Goal: Communication & Community: Share content

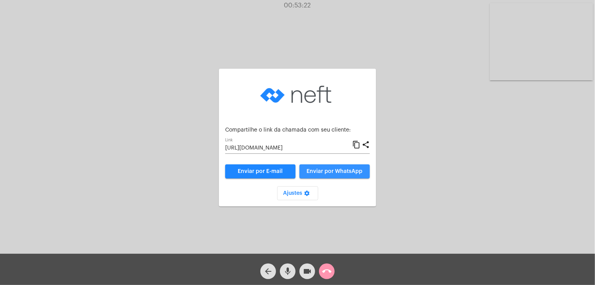
click at [333, 173] on span "Enviar por WhatsApp" at bounding box center [335, 171] width 56 height 5
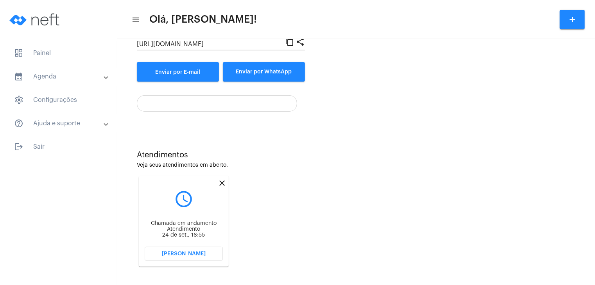
scroll to position [107, 0]
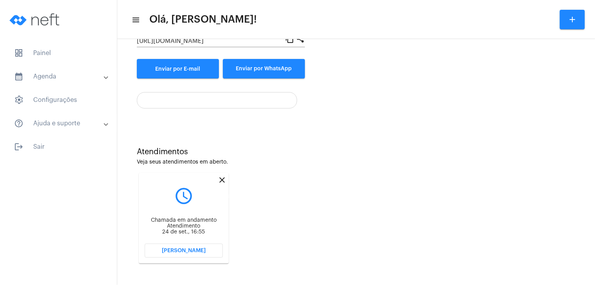
click at [221, 180] on mat-icon "close" at bounding box center [221, 179] width 9 height 9
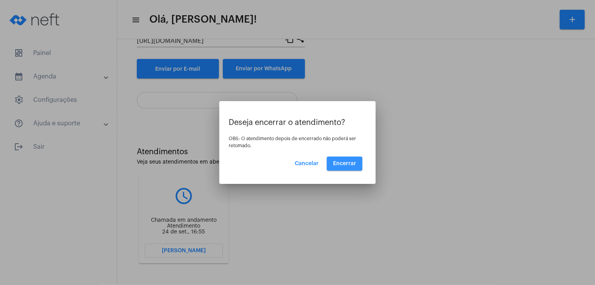
click at [351, 163] on span "Encerrar" at bounding box center [344, 163] width 23 height 5
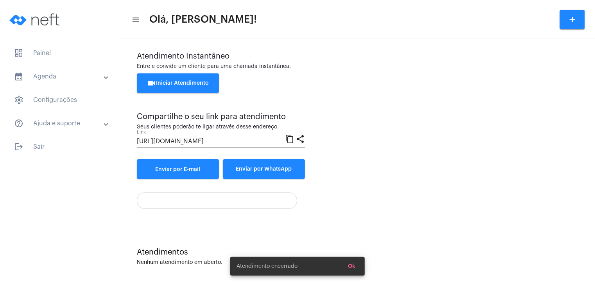
scroll to position [6, 0]
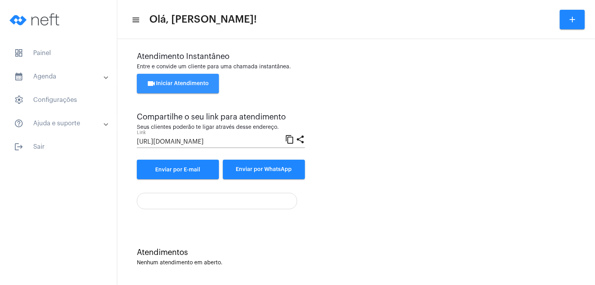
click at [176, 81] on span "videocam Iniciar Atendimento" at bounding box center [178, 83] width 62 height 5
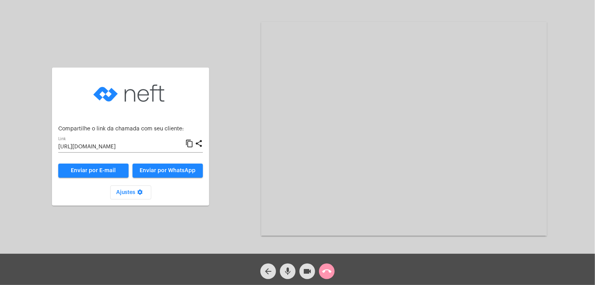
click at [187, 169] on span "Enviar por WhatsApp" at bounding box center [168, 170] width 56 height 5
